Goal: Communication & Community: Answer question/provide support

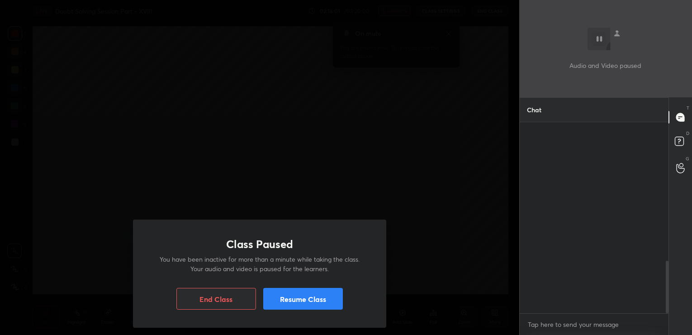
scroll to position [210, 147]
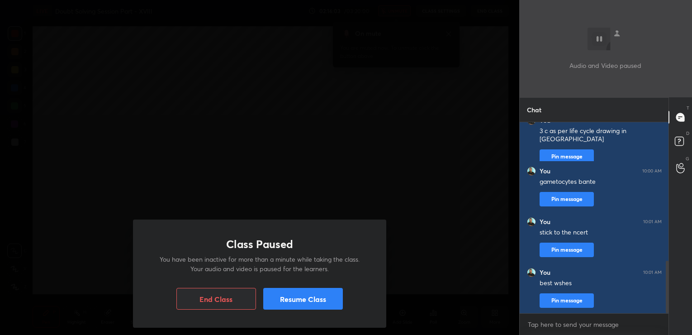
click at [335, 303] on button "Resume Class" at bounding box center [303, 299] width 80 height 22
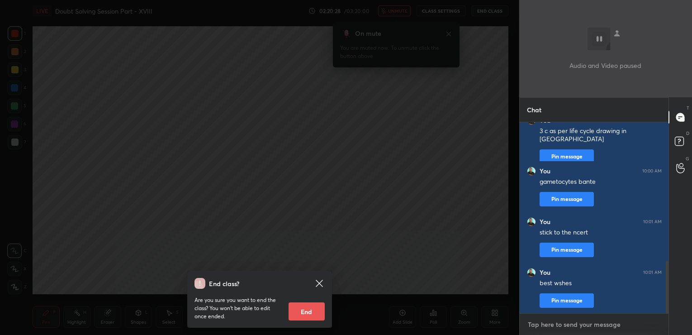
click at [552, 325] on textarea at bounding box center [594, 324] width 135 height 14
type textarea "ncert"
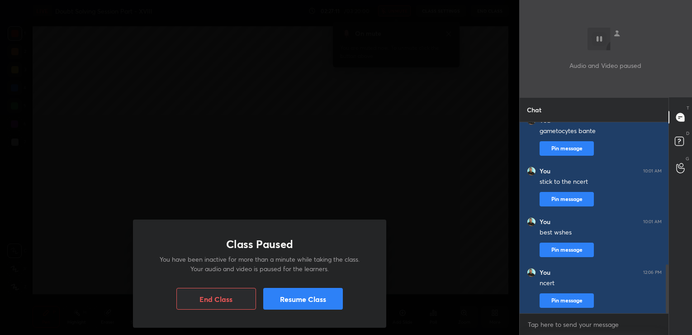
click at [340, 295] on button "Resume Class" at bounding box center [303, 299] width 80 height 22
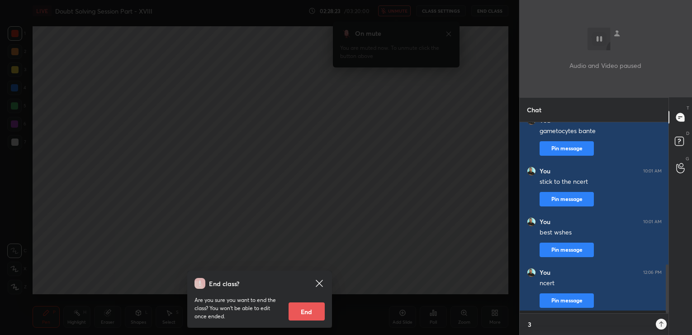
scroll to position [210, 147]
type textarea "3"
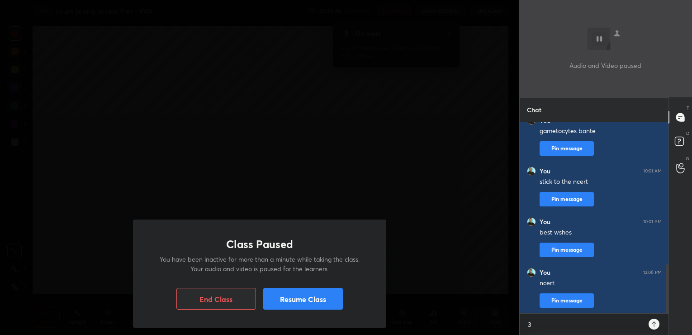
click at [340, 295] on button "Resume Class" at bounding box center [303, 299] width 80 height 22
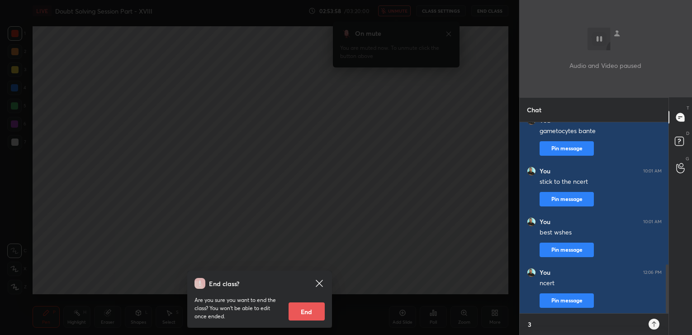
click at [541, 320] on textarea "3" at bounding box center [585, 324] width 117 height 14
click at [317, 287] on icon at bounding box center [319, 283] width 11 height 11
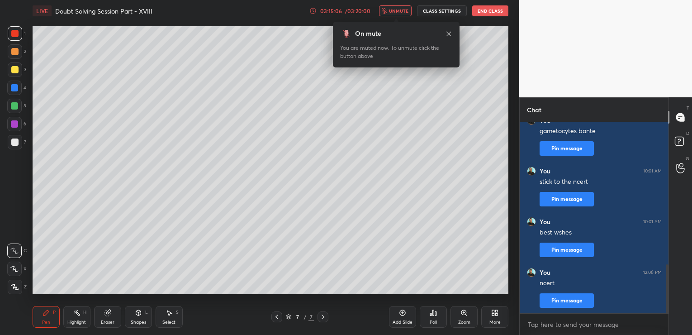
click at [328, 13] on div "03:15:06" at bounding box center [331, 10] width 25 height 5
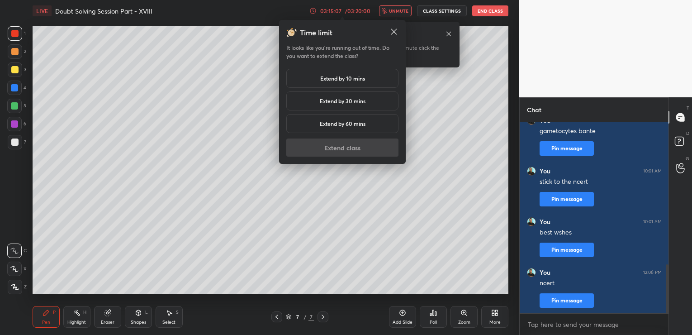
click at [333, 77] on h5 "Extend by 10 mins" at bounding box center [342, 78] width 45 height 8
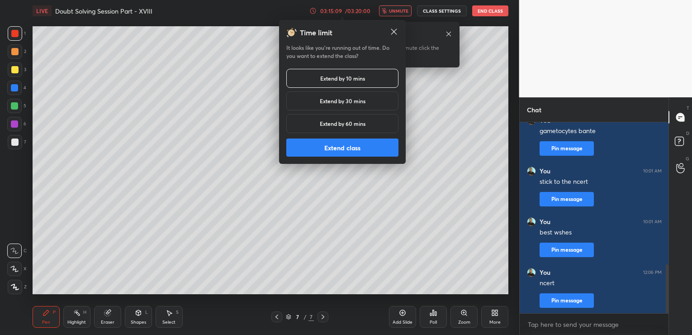
click at [339, 148] on button "Extend class" at bounding box center [342, 147] width 112 height 18
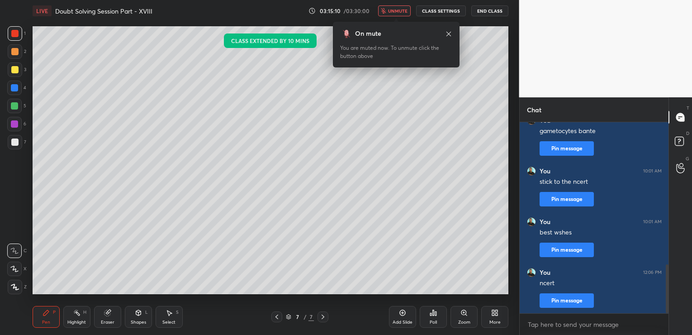
click at [481, 12] on button "End Class" at bounding box center [489, 10] width 37 height 11
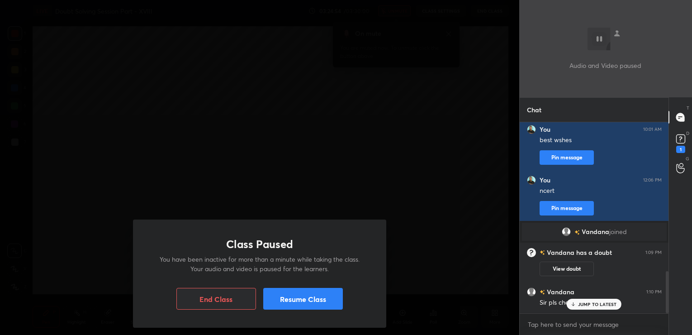
scroll to position [677, 0]
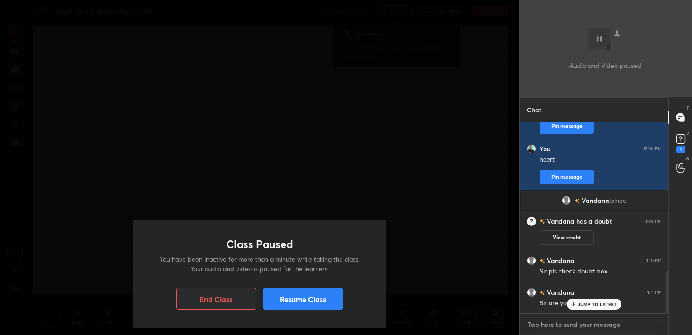
click at [566, 325] on textarea at bounding box center [594, 324] width 135 height 14
type textarea "haan"
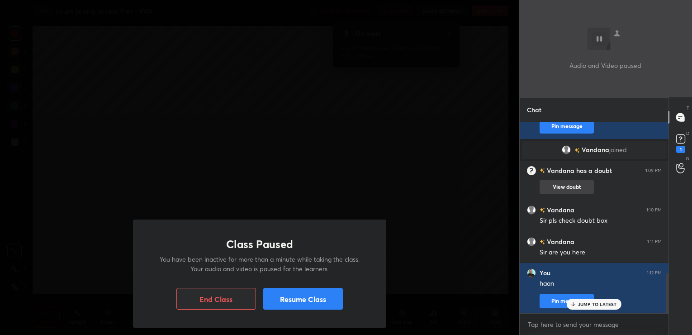
click at [576, 182] on button "View doubt" at bounding box center [567, 187] width 54 height 14
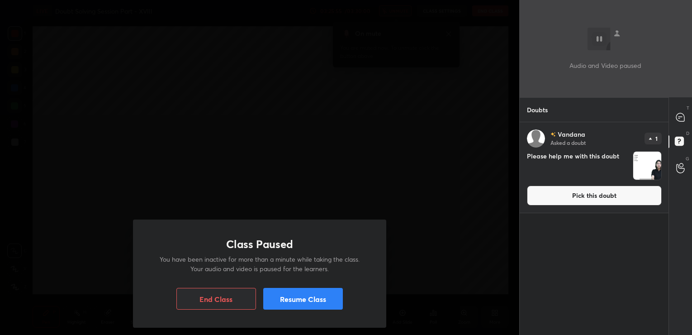
click at [563, 196] on button "Pick this doubt" at bounding box center [594, 196] width 135 height 20
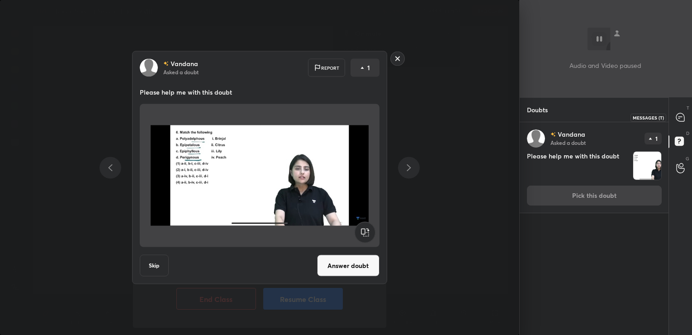
click at [684, 117] on icon at bounding box center [680, 117] width 8 height 8
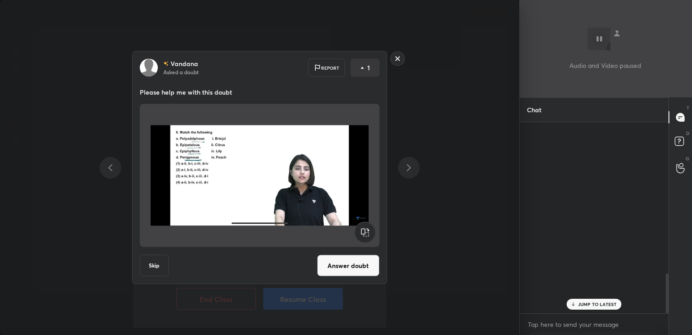
scroll to position [188, 147]
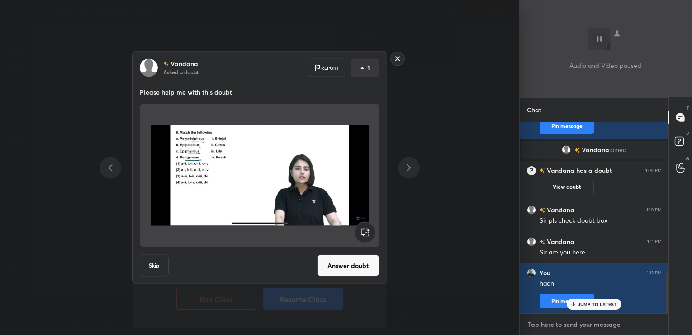
click at [546, 321] on textarea at bounding box center [594, 324] width 135 height 14
type textarea "can you please get the NCERET"
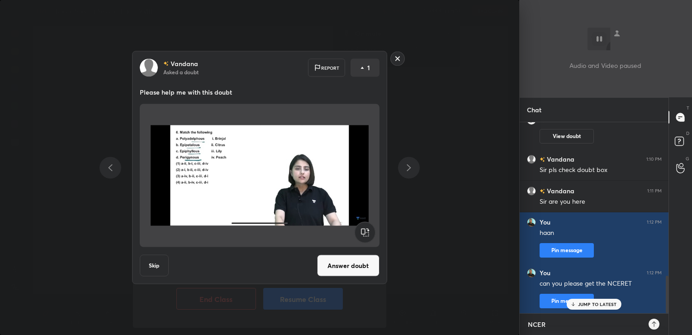
type textarea "NCERT"
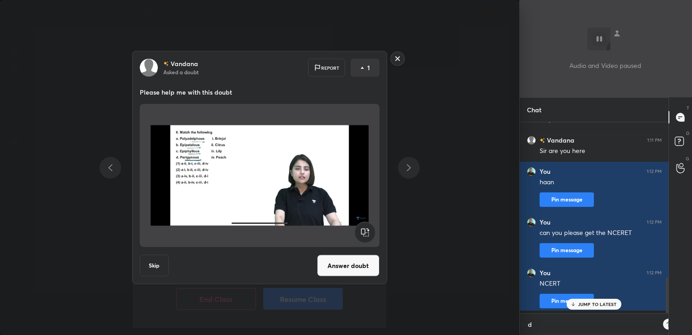
scroll to position [0, 0]
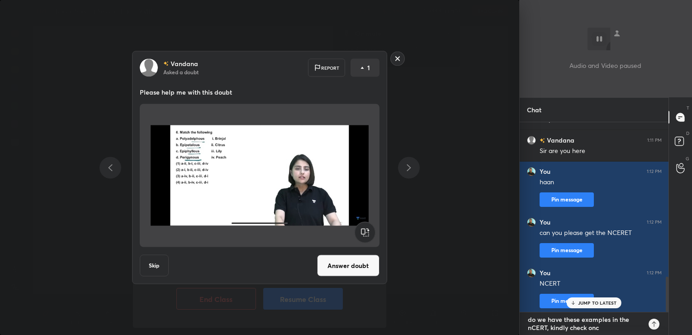
type textarea "do we have these examples in the nCERT, kindly check once"
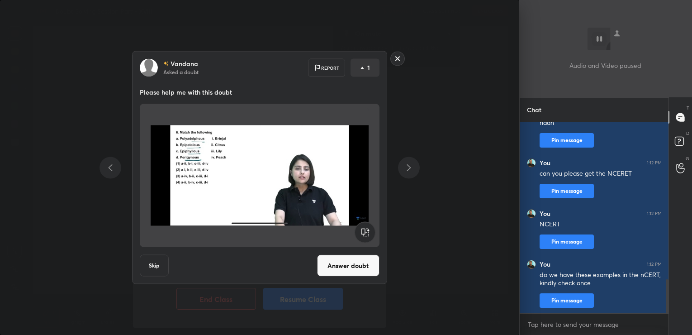
click at [368, 266] on button "Answer doubt" at bounding box center [348, 266] width 62 height 22
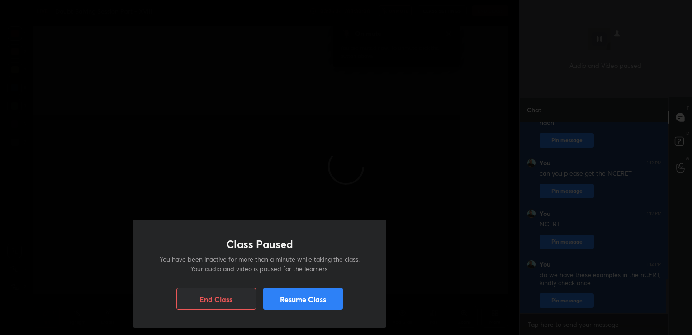
click at [327, 298] on button "Resume Class" at bounding box center [303, 299] width 80 height 22
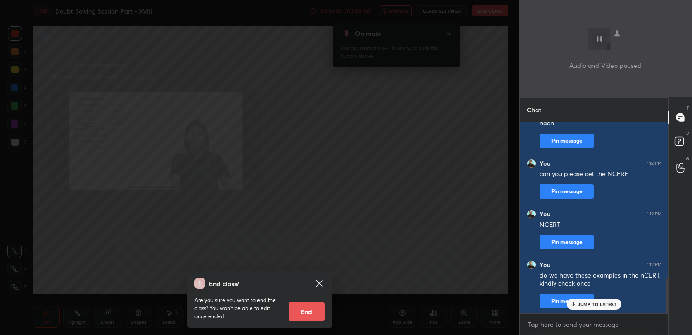
click at [320, 289] on div "Are you sure you want to end the class? You won’t be able to edit once ended. E…" at bounding box center [260, 305] width 130 height 32
click at [319, 286] on icon at bounding box center [319, 283] width 11 height 11
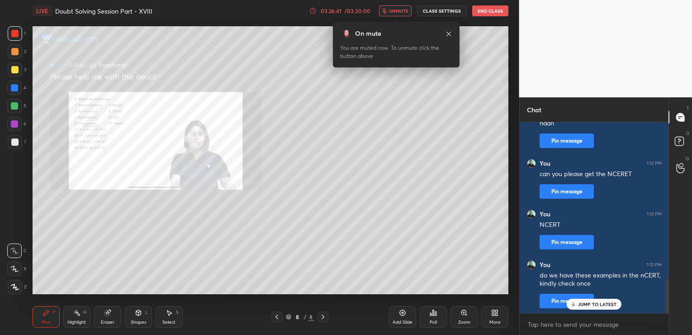
click at [338, 10] on div "03:26:41" at bounding box center [331, 10] width 25 height 5
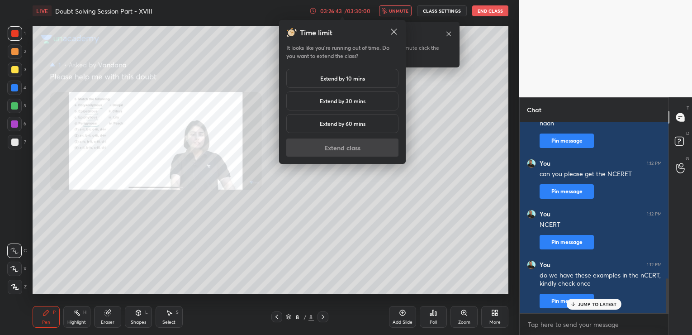
click at [350, 72] on div "Extend by 10 mins" at bounding box center [342, 78] width 112 height 19
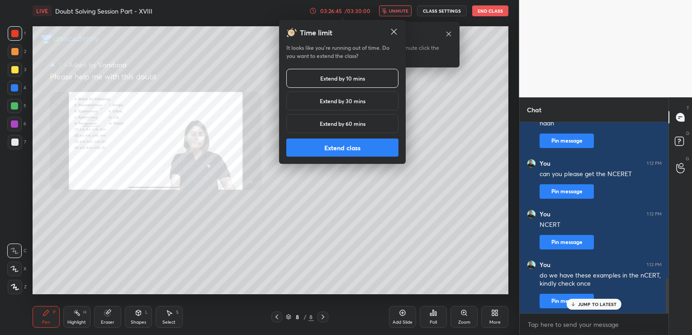
click at [357, 143] on button "Extend class" at bounding box center [342, 147] width 112 height 18
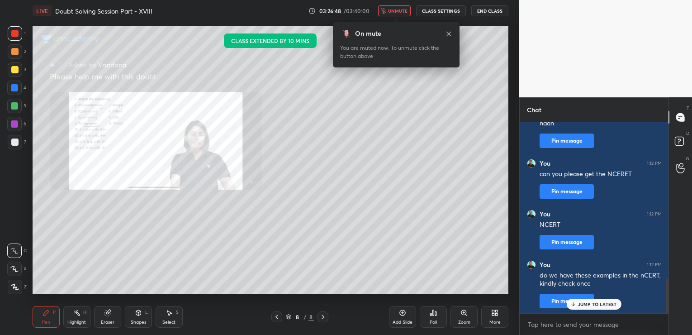
click at [597, 307] on div "JUMP TO LATEST" at bounding box center [594, 304] width 54 height 11
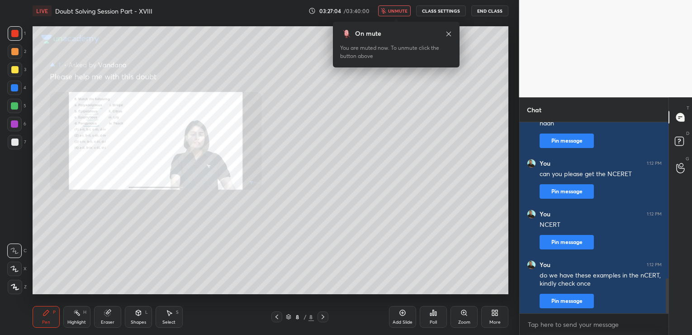
click at [496, 11] on div "LIVE Doubt Solving Session Part - XVIII 03:27:04 / 03:40:00 unmute CLASS SETTIN…" at bounding box center [270, 167] width 483 height 335
click at [496, 11] on button "End Class" at bounding box center [489, 10] width 37 height 11
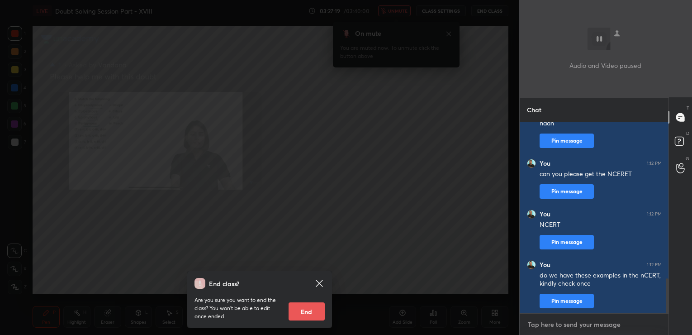
click at [580, 324] on textarea at bounding box center [594, 324] width 135 height 14
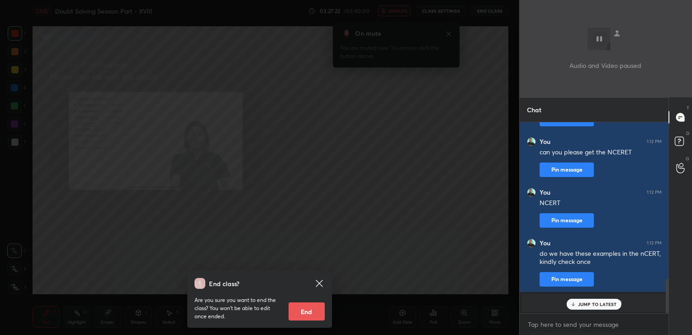
click at [606, 304] on p "JUMP TO LATEST" at bounding box center [597, 303] width 39 height 5
click at [571, 325] on textarea at bounding box center [594, 324] width 135 height 14
type textarea "hi"
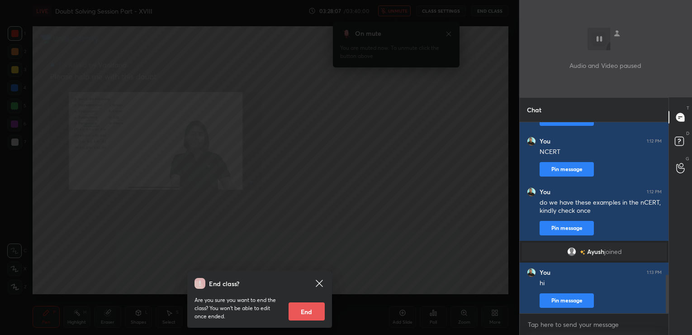
click at [317, 284] on icon at bounding box center [319, 283] width 11 height 11
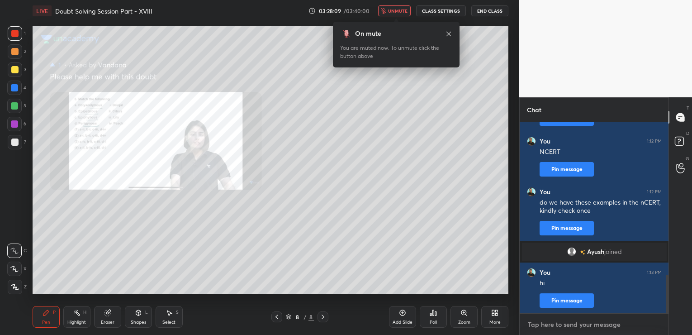
click at [558, 325] on textarea at bounding box center [594, 324] width 135 height 14
click at [495, 9] on button "End Class" at bounding box center [489, 10] width 37 height 11
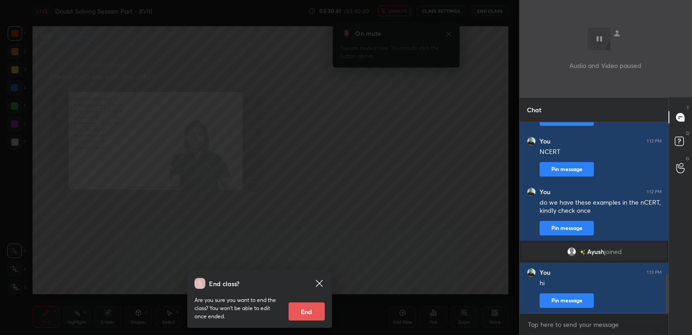
click at [319, 284] on icon at bounding box center [319, 283] width 7 height 7
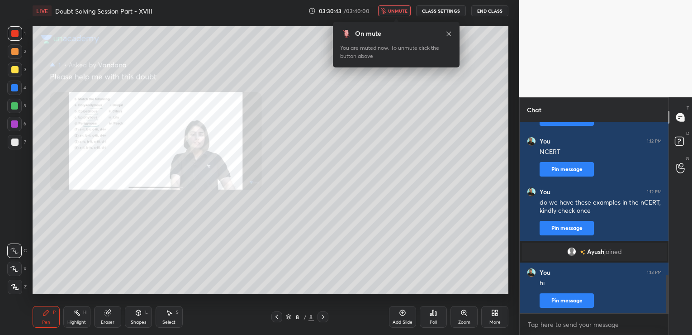
click at [495, 10] on button "End Class" at bounding box center [489, 10] width 37 height 11
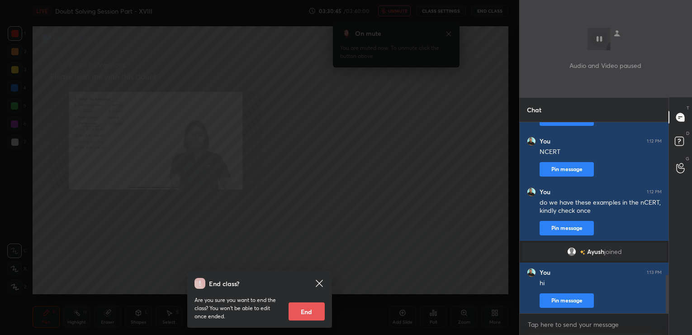
click at [314, 309] on button "End" at bounding box center [307, 311] width 36 height 18
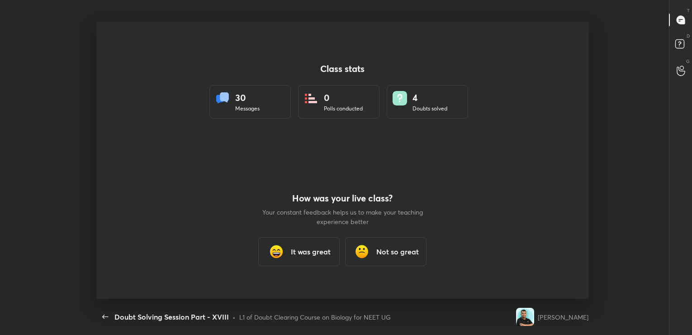
scroll to position [0, 0]
click at [307, 254] on h3 "It was great" at bounding box center [311, 251] width 40 height 11
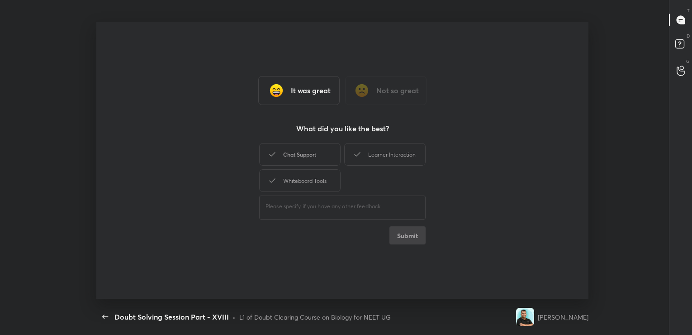
click at [304, 154] on div "Chat Support" at bounding box center [299, 154] width 81 height 23
click at [408, 233] on button "Submit" at bounding box center [408, 235] width 36 height 18
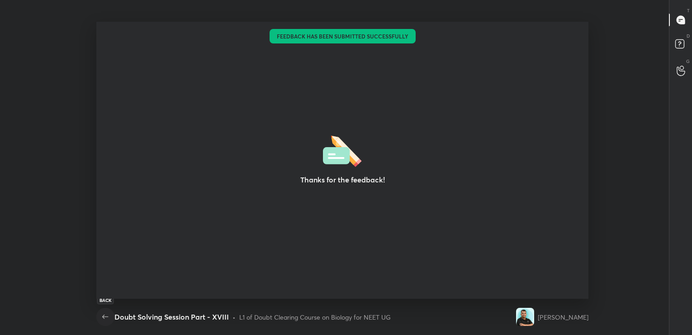
click at [104, 318] on icon "button" at bounding box center [105, 316] width 6 height 4
